Goal: Task Accomplishment & Management: Use online tool/utility

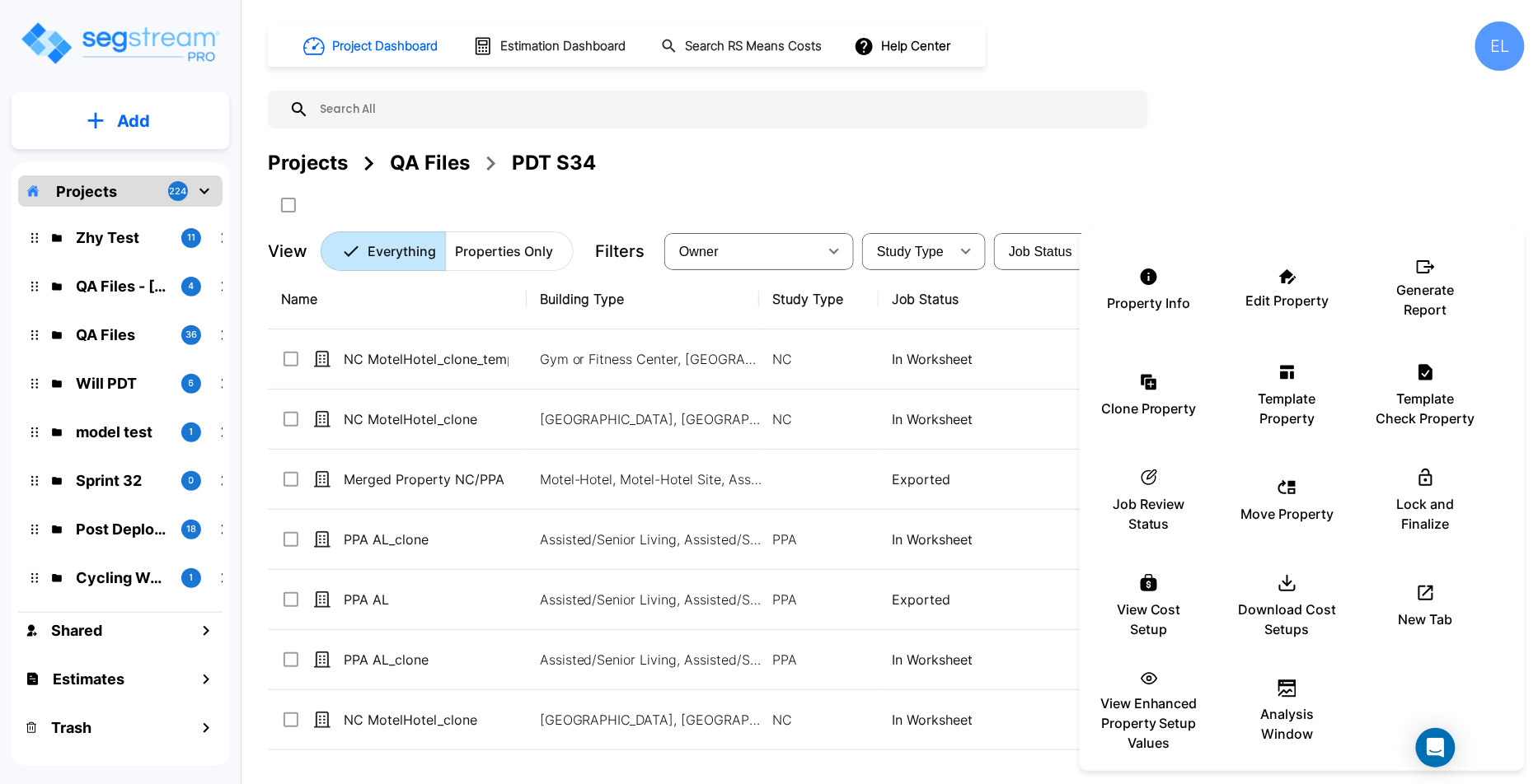
scroll to position [111, 0]
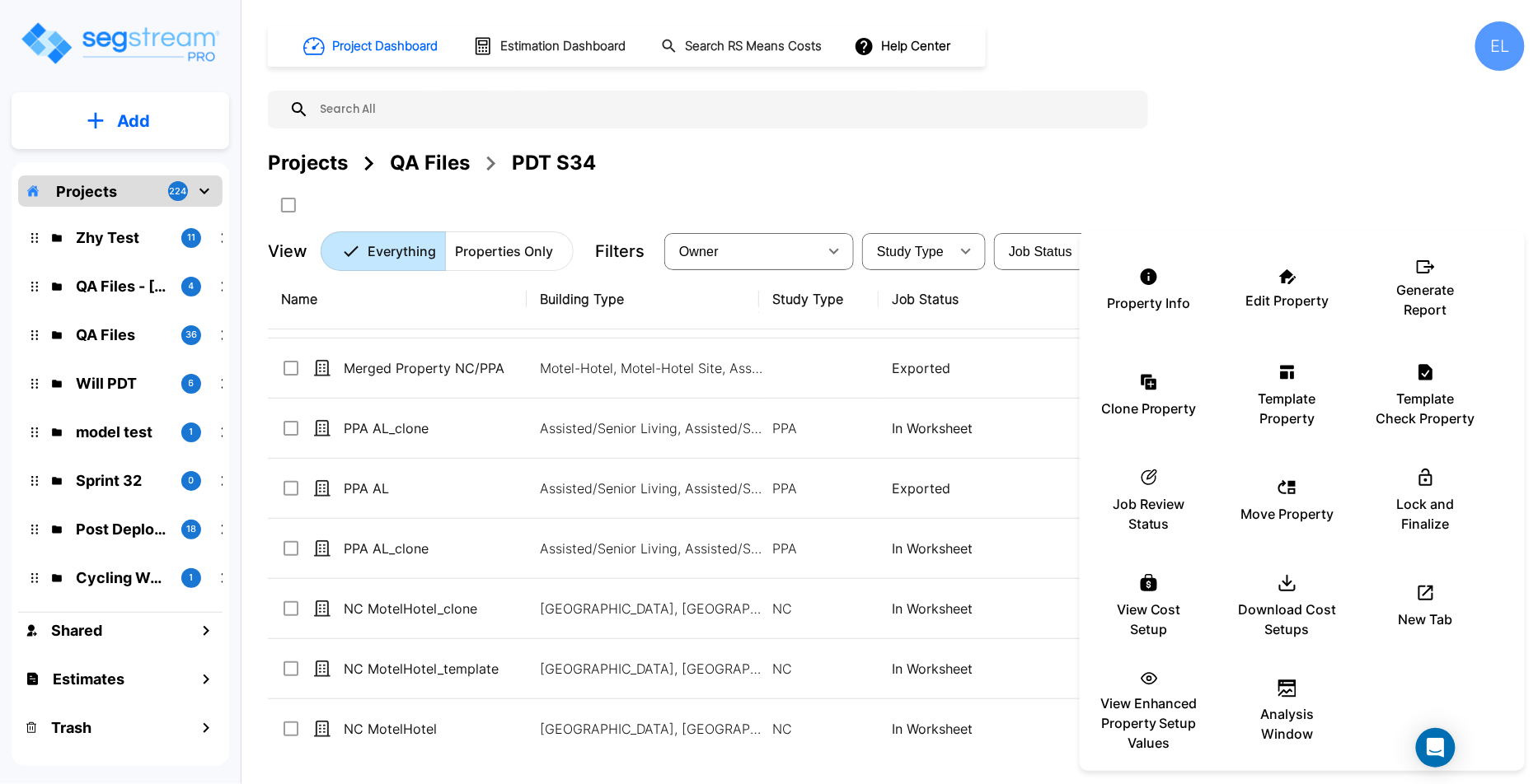
click at [1010, 315] on div at bounding box center [769, 392] width 1538 height 784
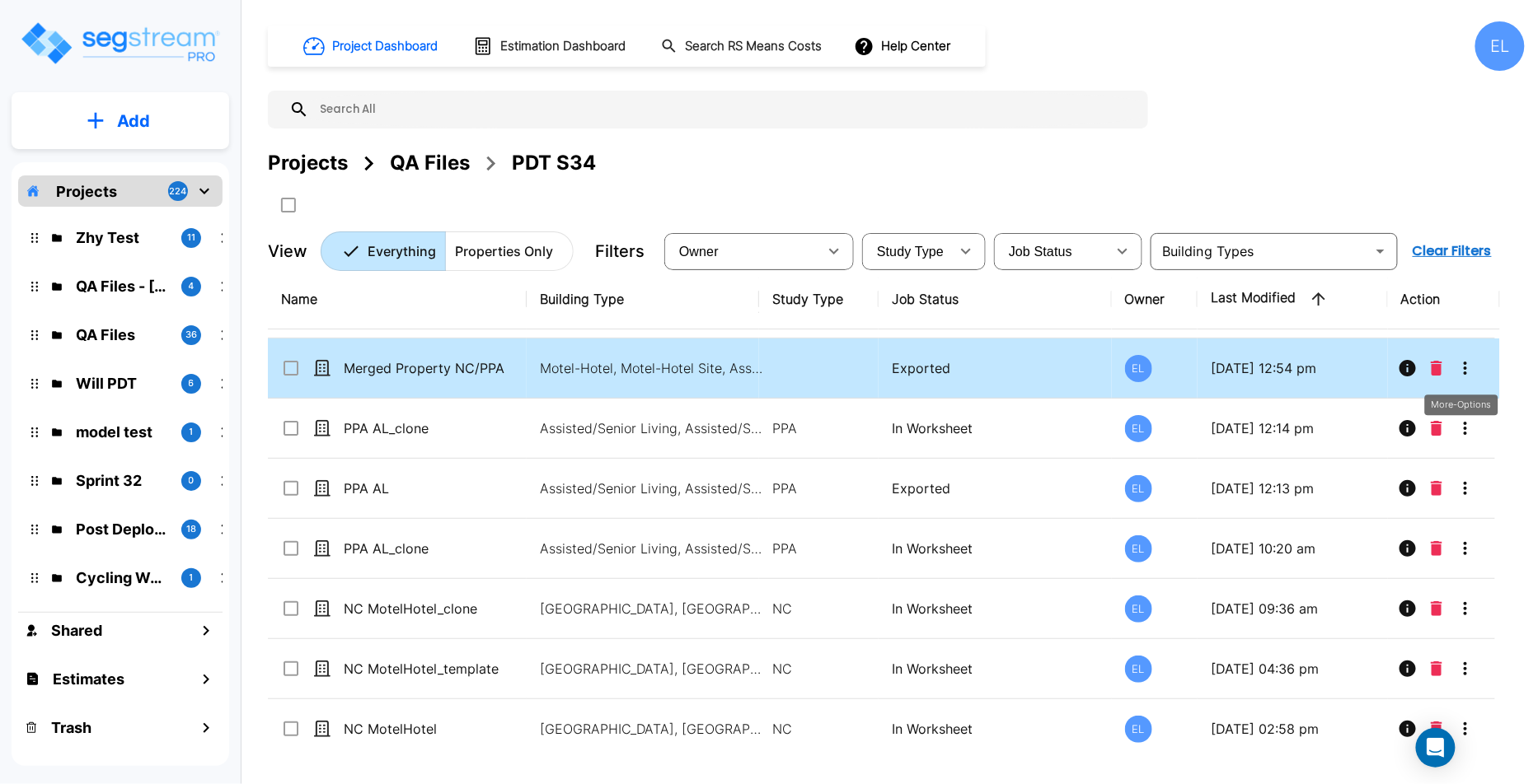
click at [1465, 368] on icon "More-Options" at bounding box center [1465, 368] width 20 height 20
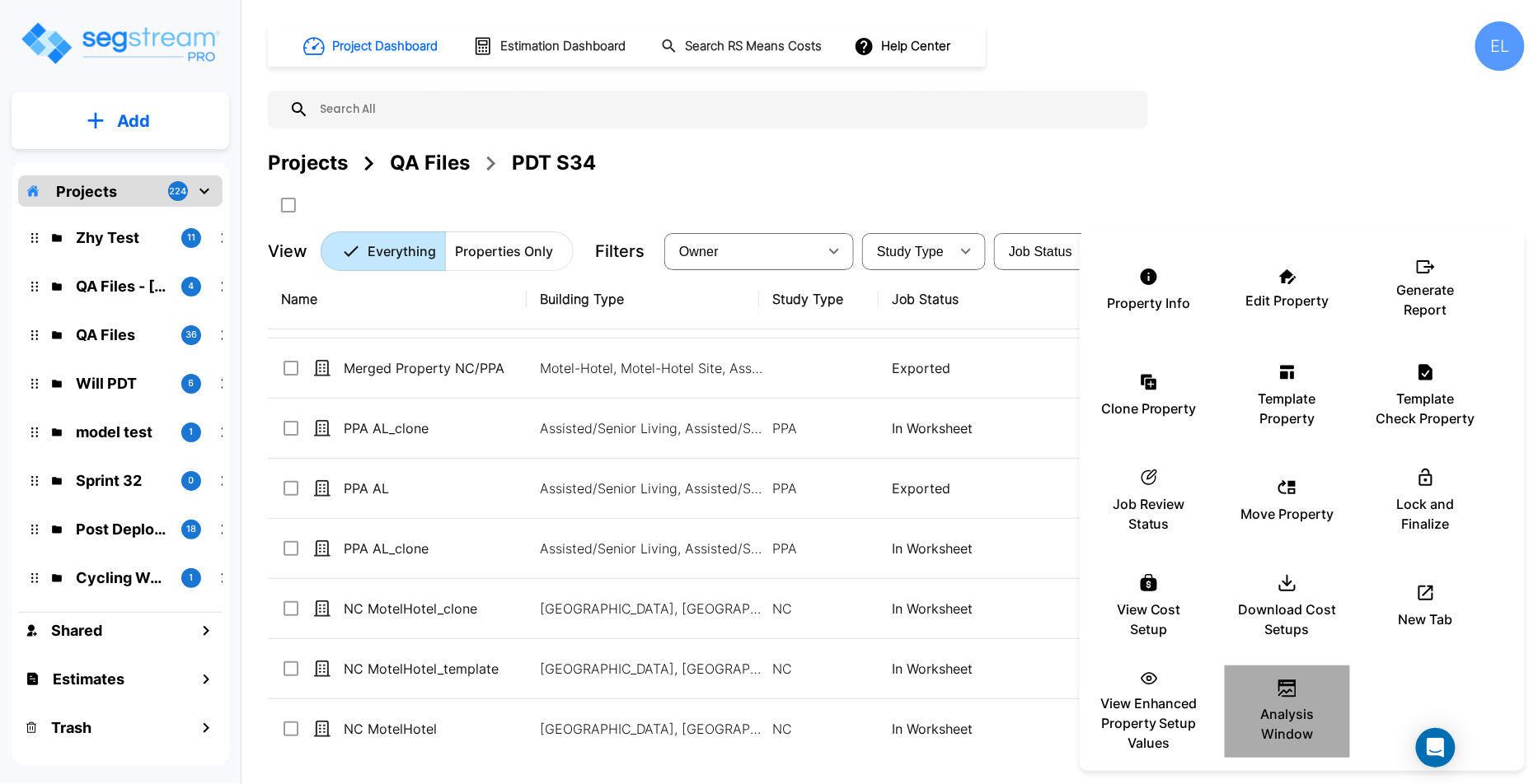
click at [1267, 677] on div "Analysis Window" at bounding box center [1287, 712] width 99 height 83
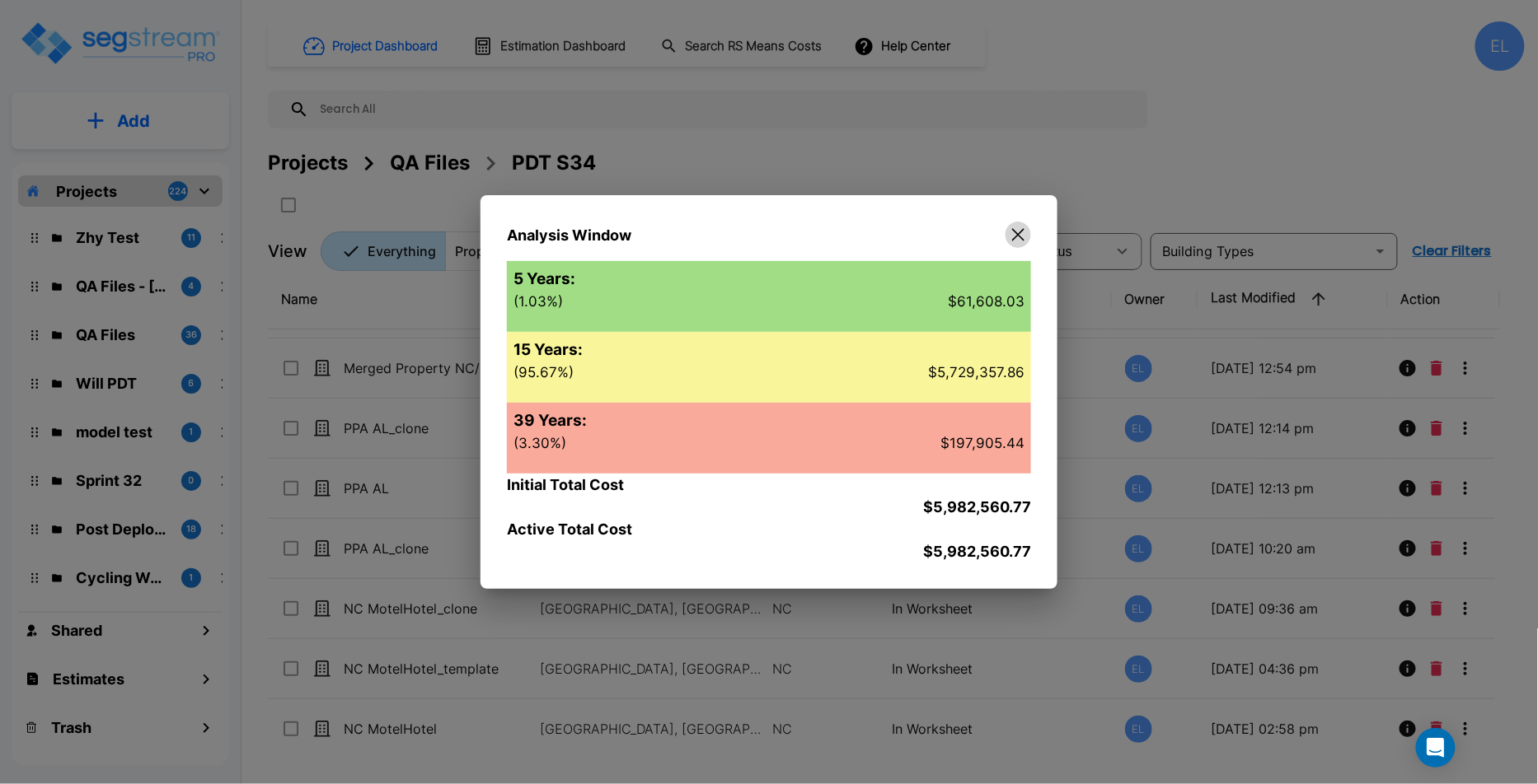
click at [1020, 234] on icon "button" at bounding box center [1018, 235] width 12 height 13
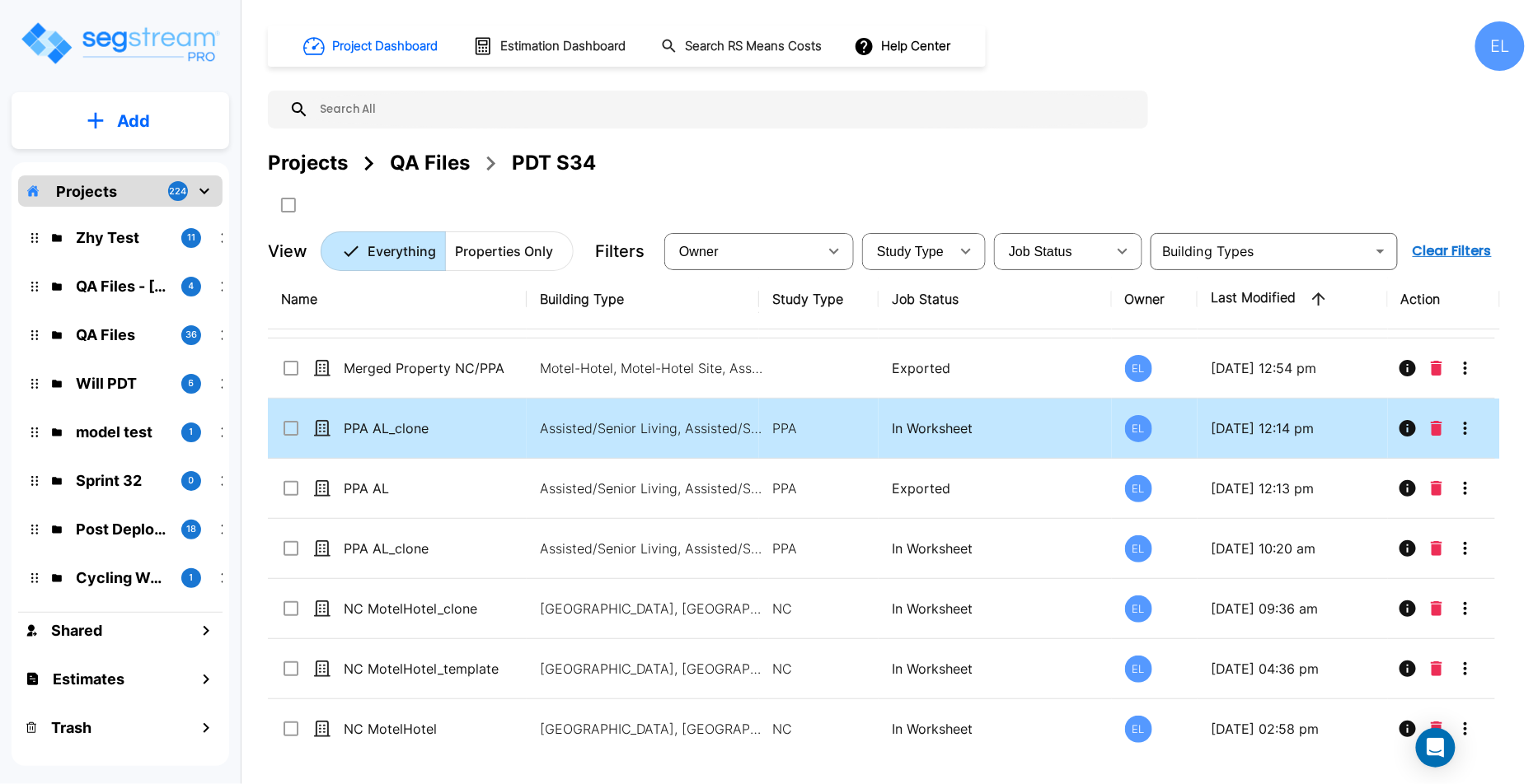
click at [876, 429] on td "PPA" at bounding box center [818, 428] width 120 height 60
checkbox input "true"
